Goal: Task Accomplishment & Management: Use online tool/utility

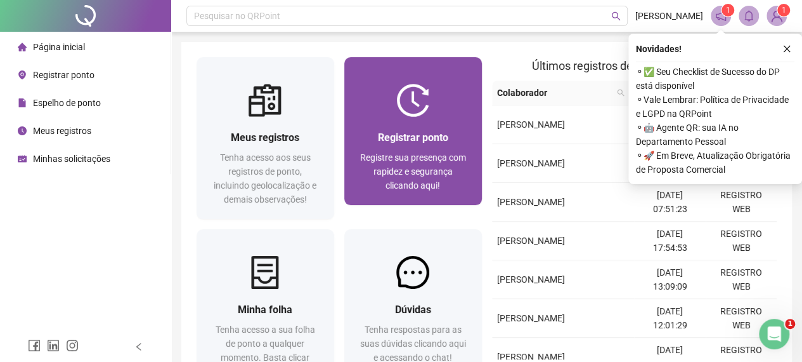
click at [403, 139] on span "Registrar ponto" at bounding box center [413, 137] width 70 height 12
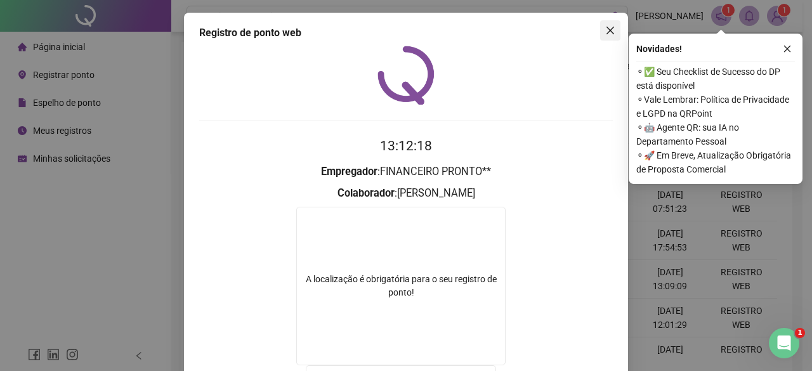
click at [600, 30] on span "Close" at bounding box center [610, 30] width 20 height 10
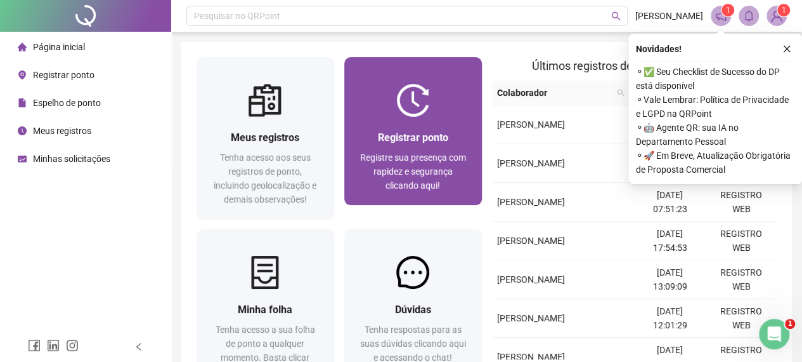
click at [448, 114] on div at bounding box center [413, 100] width 138 height 33
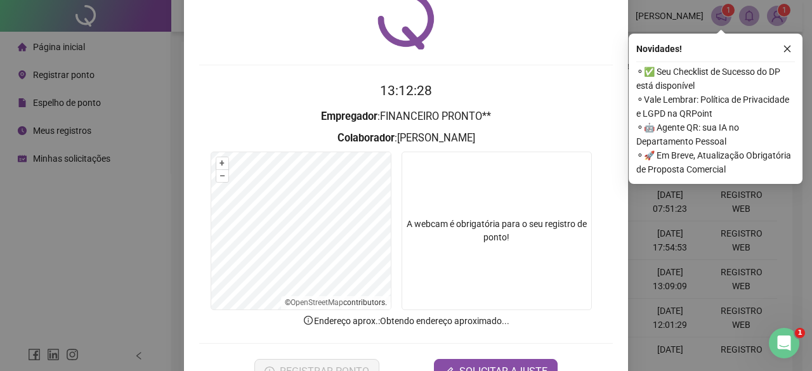
scroll to position [95, 0]
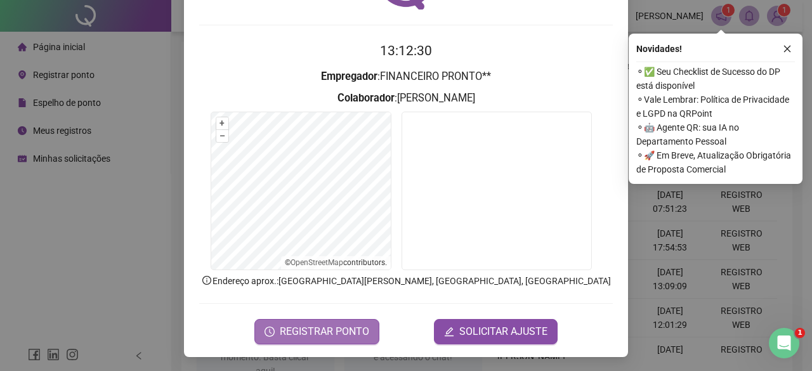
click at [339, 327] on span "REGISTRAR PONTO" at bounding box center [324, 331] width 89 height 15
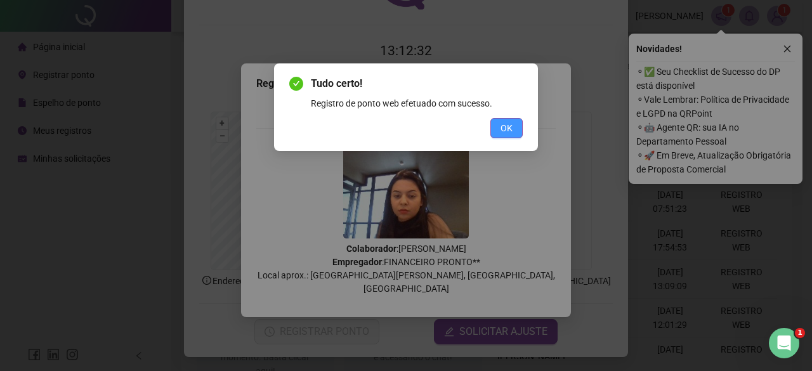
click at [512, 127] on span "OK" at bounding box center [506, 128] width 12 height 14
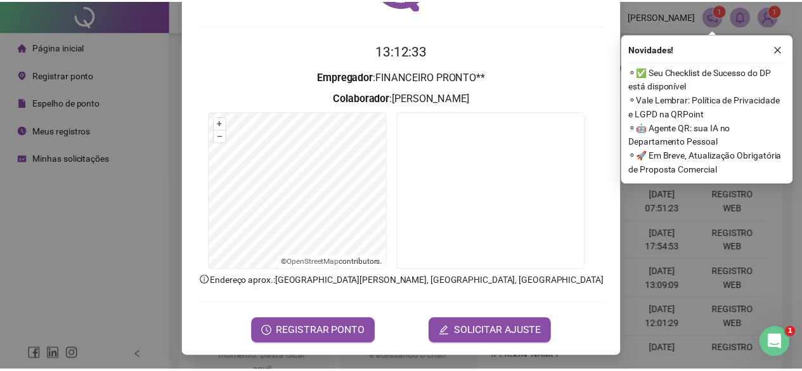
scroll to position [0, 0]
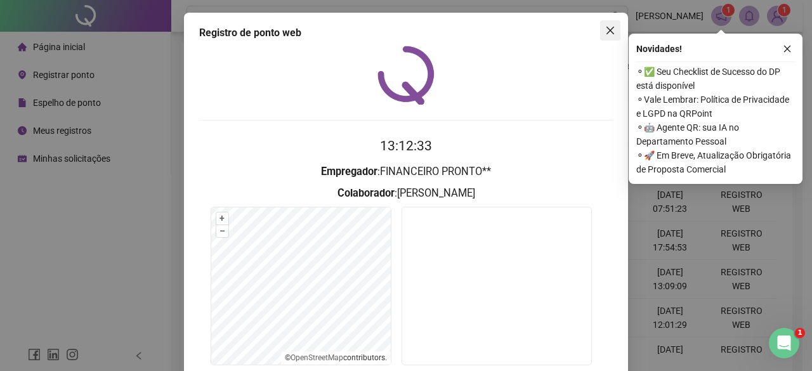
click at [613, 19] on div "Registro de ponto web 13:12:33 Empregador : FINANCEIRO PRONTO** Colaborador : […" at bounding box center [406, 233] width 444 height 440
click at [608, 29] on icon "close" at bounding box center [610, 30] width 10 height 10
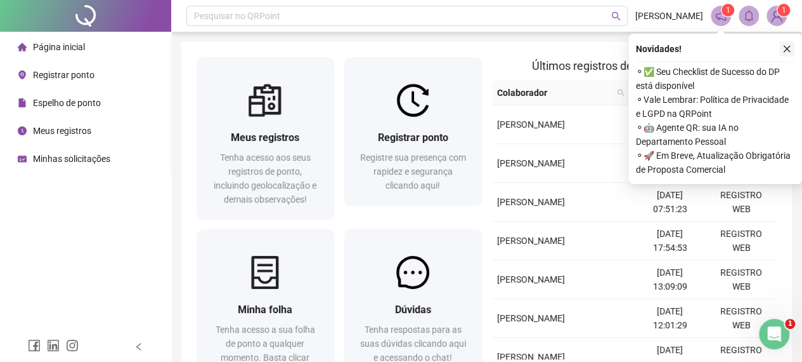
click at [781, 50] on button "button" at bounding box center [786, 48] width 15 height 15
